Goal: Book appointment/travel/reservation

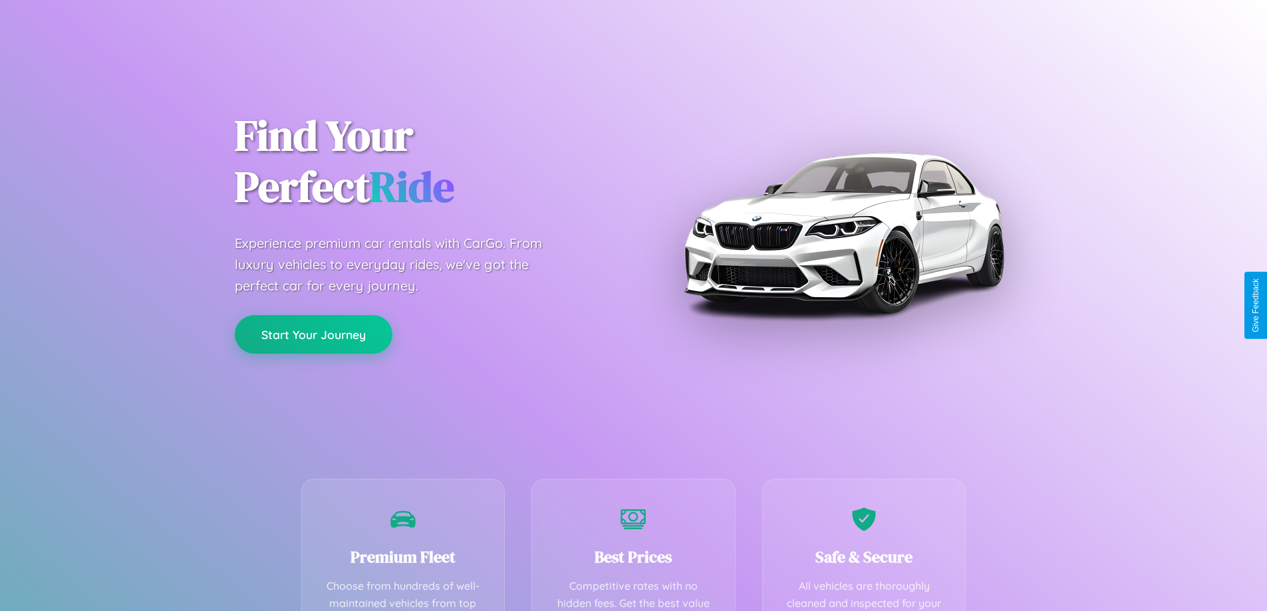
click at [313, 335] on button "Start Your Journey" at bounding box center [314, 334] width 158 height 39
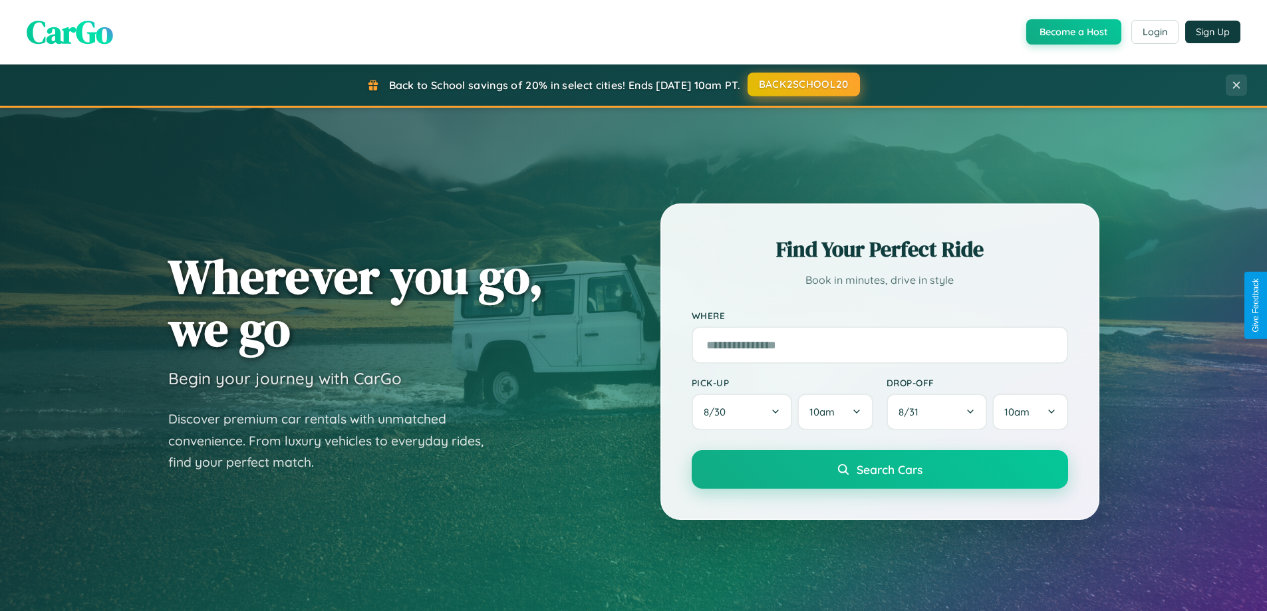
click at [802, 84] on button "BACK2SCHOOL20" at bounding box center [803, 84] width 112 height 24
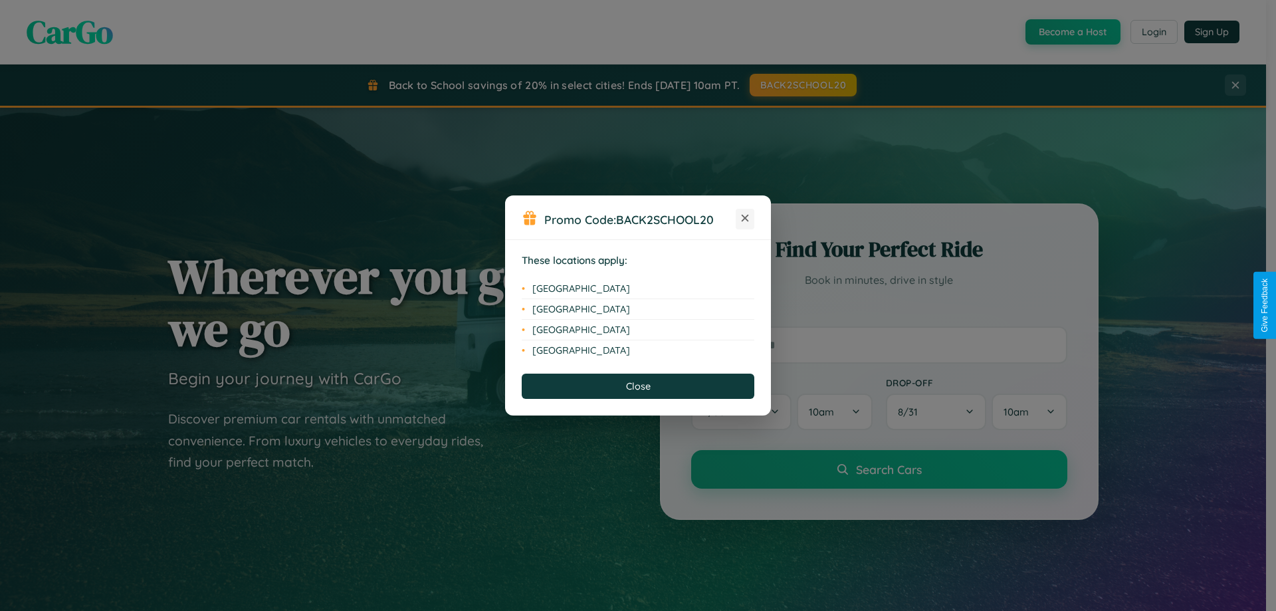
click at [745, 219] on icon at bounding box center [745, 218] width 7 height 7
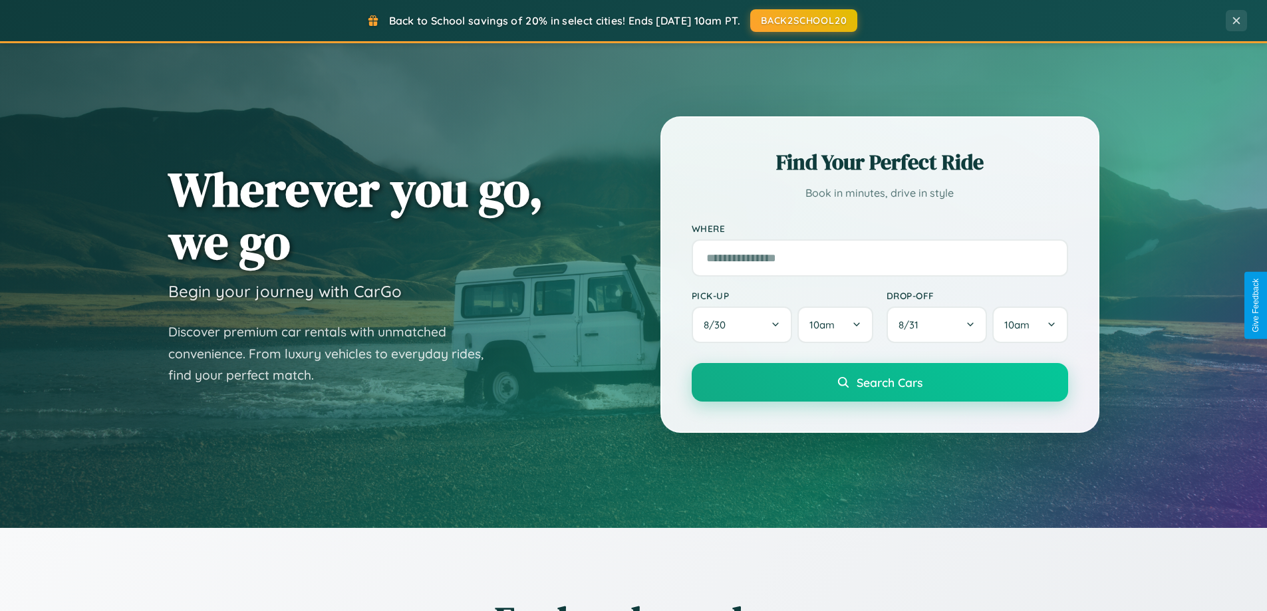
scroll to position [2136, 0]
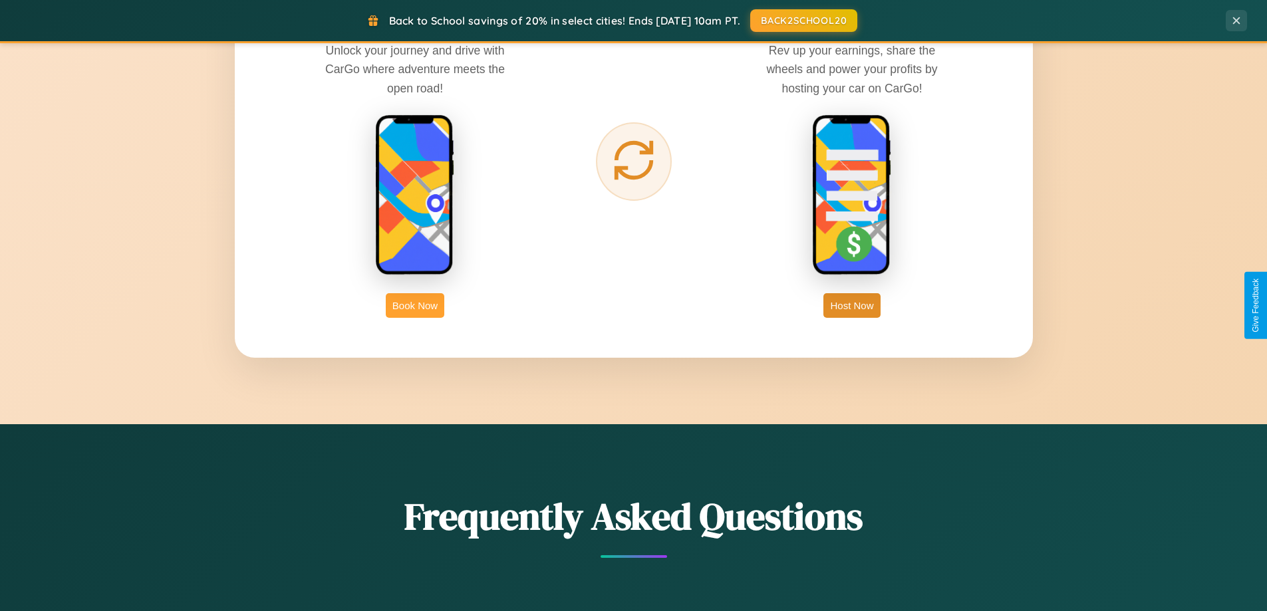
click at [415, 305] on button "Book Now" at bounding box center [415, 305] width 59 height 25
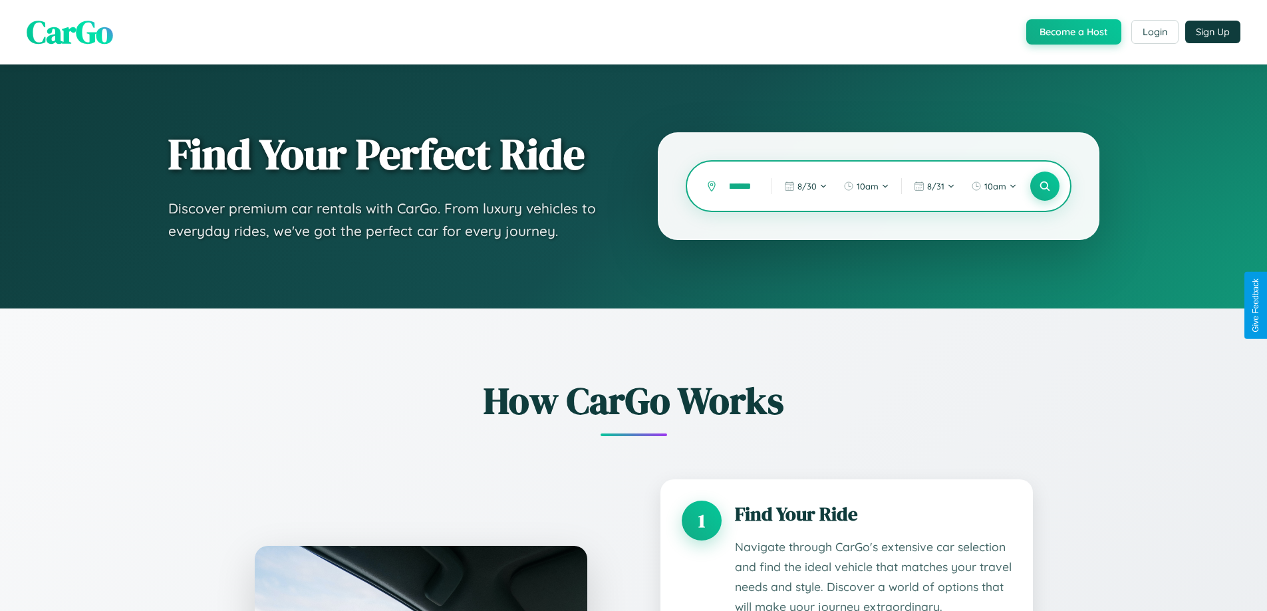
scroll to position [1108, 0]
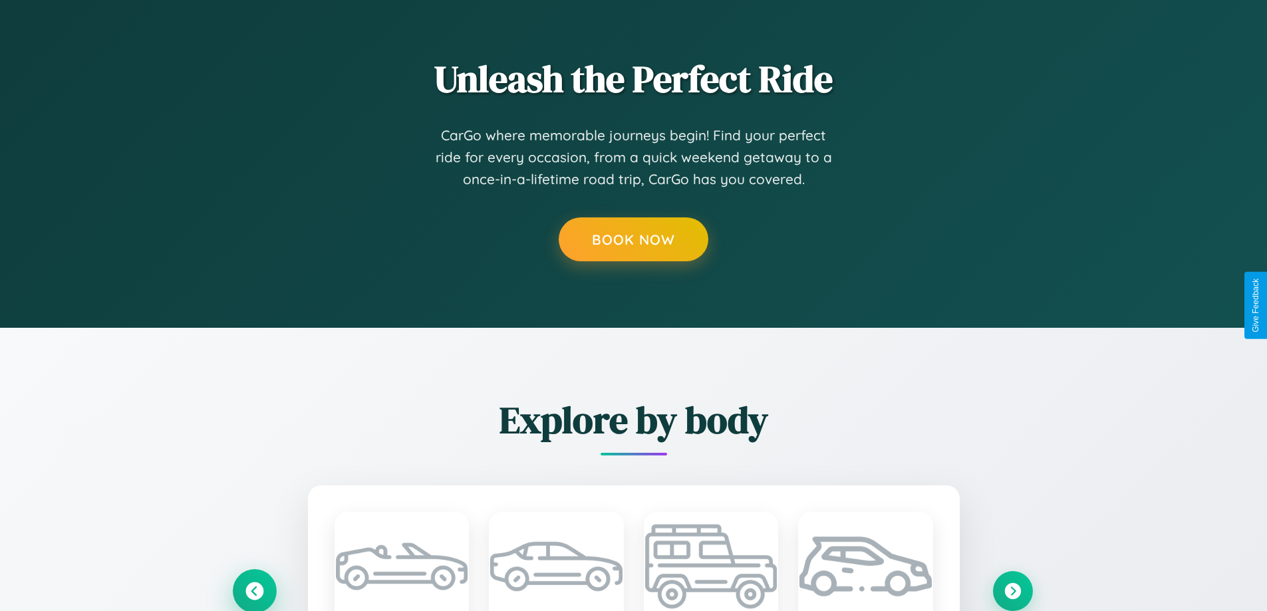
type input "******"
click at [254, 590] on icon at bounding box center [254, 591] width 18 height 18
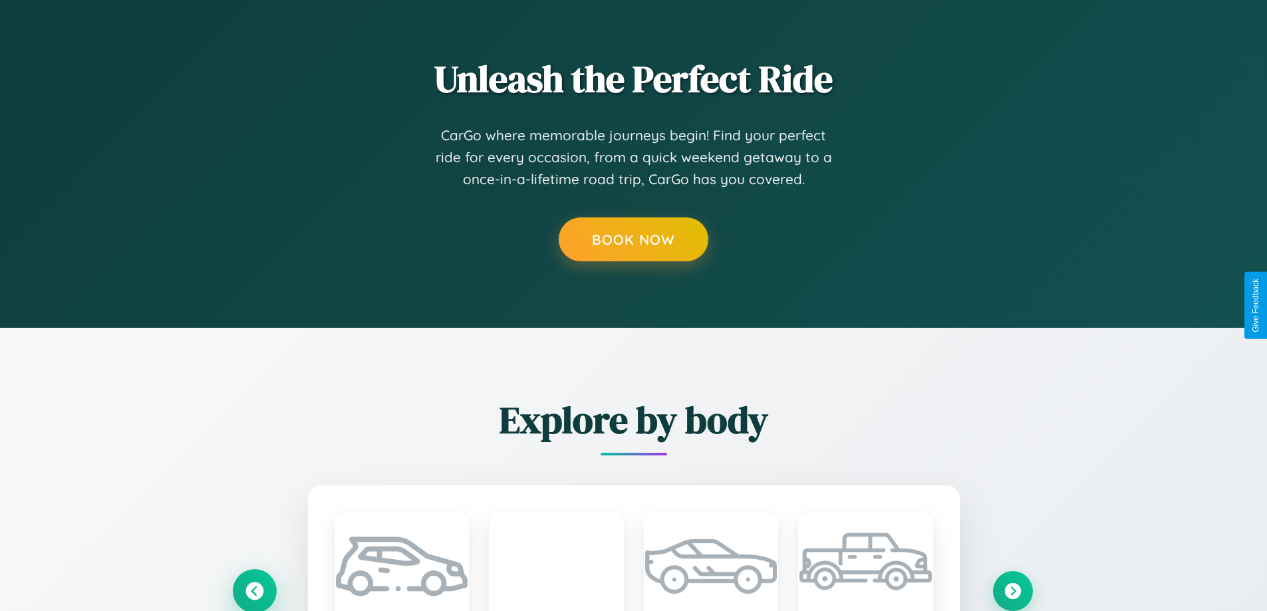
scroll to position [0, 0]
